Goal: Find specific page/section: Find specific page/section

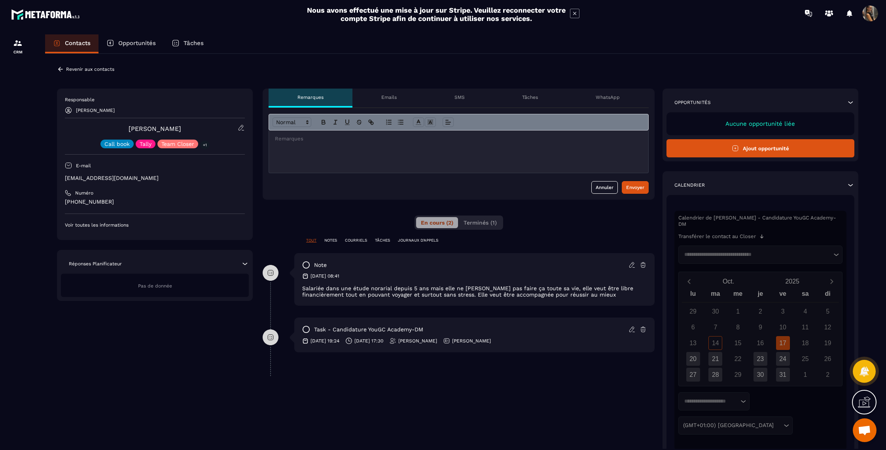
drag, startPoint x: 0, startPoint y: 0, endPoint x: 64, endPoint y: 68, distance: 93.2
click at [64, 68] on icon at bounding box center [60, 69] width 7 height 7
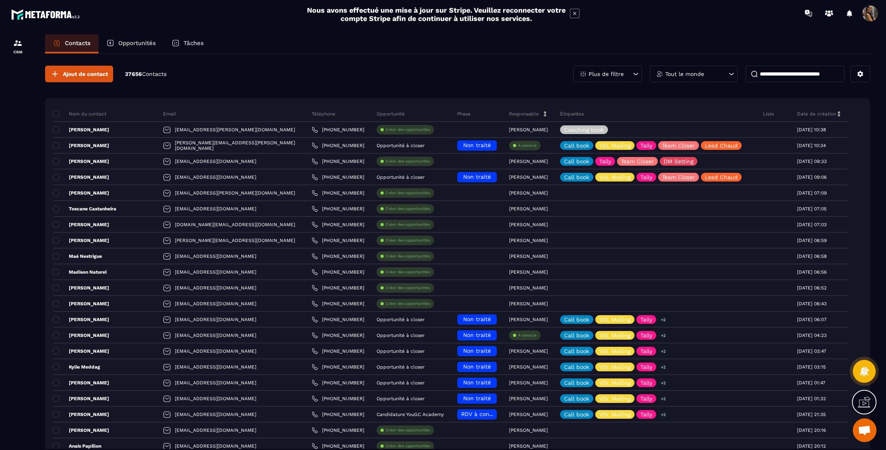
click at [821, 72] on input at bounding box center [795, 74] width 99 height 17
type input "*"
type input "*******"
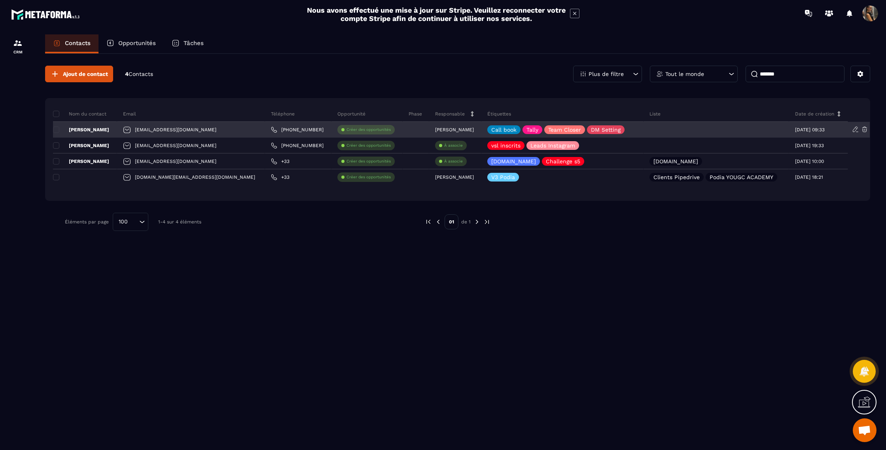
click at [107, 128] on p "[PERSON_NAME]" at bounding box center [81, 130] width 56 height 6
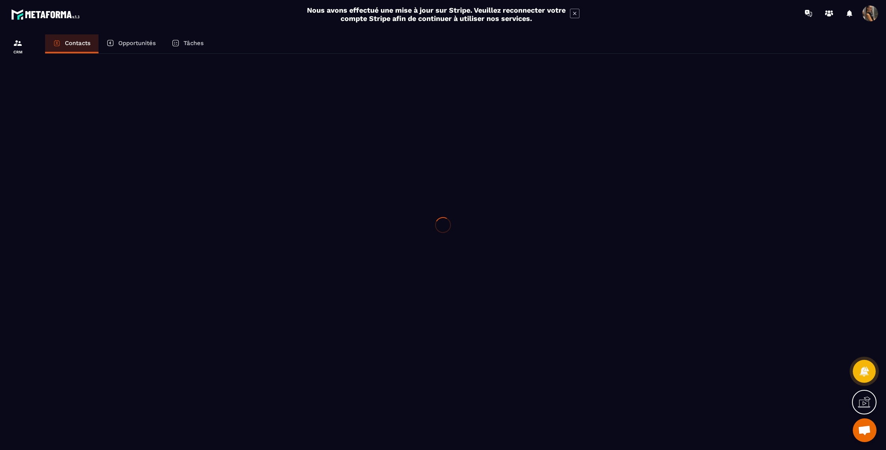
click at [106, 128] on div at bounding box center [443, 225] width 886 height 450
